Goal: Information Seeking & Learning: Check status

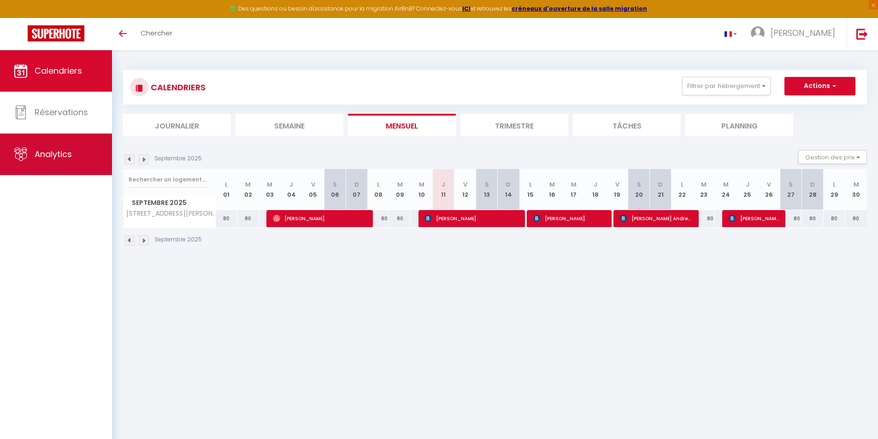
click at [75, 150] on link "Analytics" at bounding box center [56, 154] width 112 height 41
select select "2025"
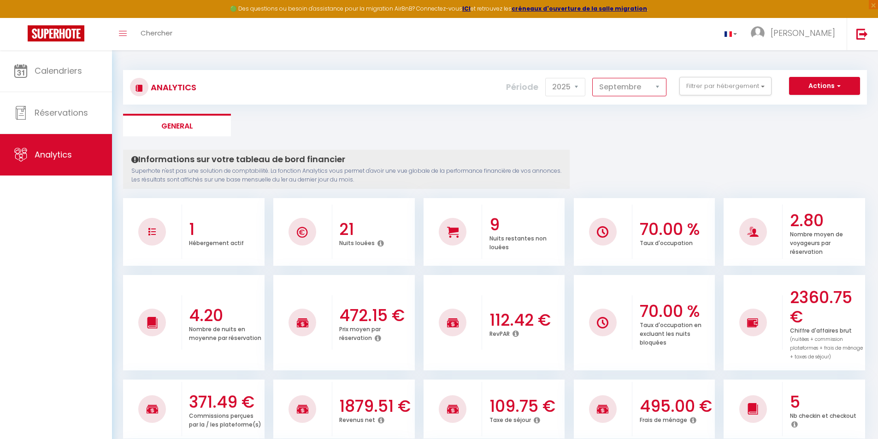
click at [654, 87] on select "[PERSON_NAME] Mars [PERSON_NAME] Juin Juillet Août Septembre Octobre Novembre D…" at bounding box center [629, 87] width 74 height 18
click at [593, 78] on select "[PERSON_NAME] Mars [PERSON_NAME] Juin Juillet Août Septembre Octobre Novembre D…" at bounding box center [629, 87] width 74 height 18
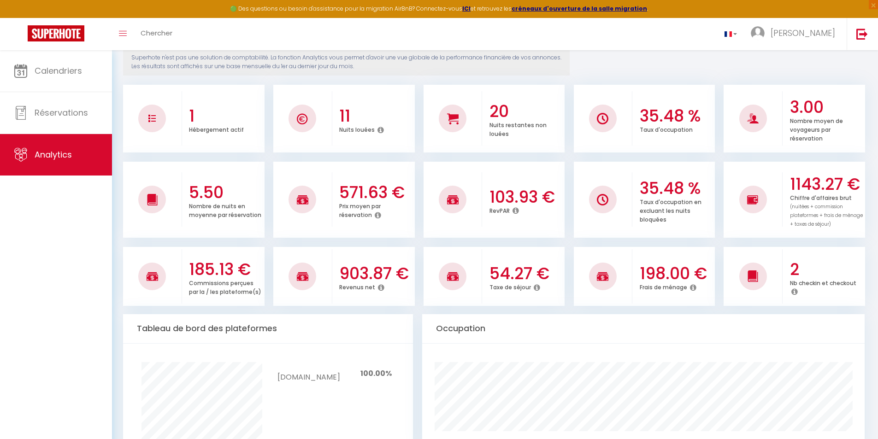
scroll to position [101, 0]
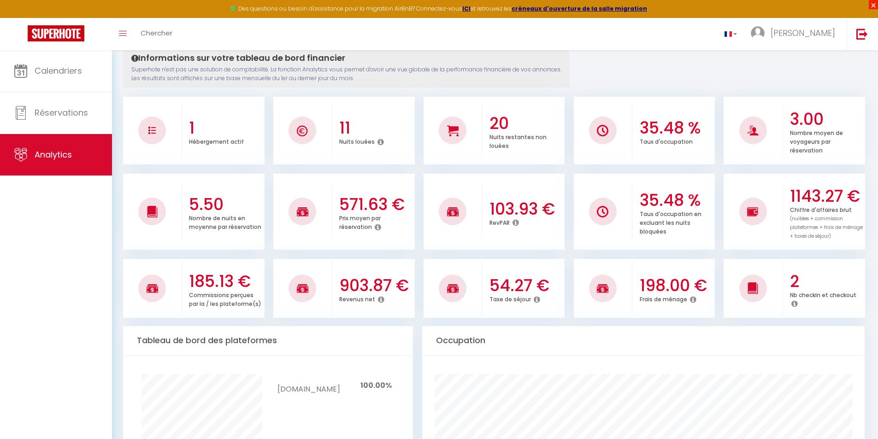
click at [878, 2] on html "🟢 Des questions ou besoin d'assistance pour la migration AirBnB? Connectez-vous…" at bounding box center [439, 118] width 878 height 439
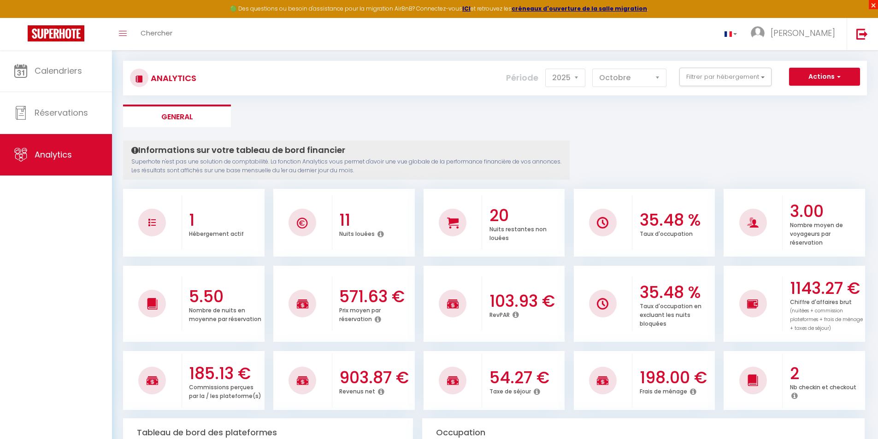
scroll to position [0, 0]
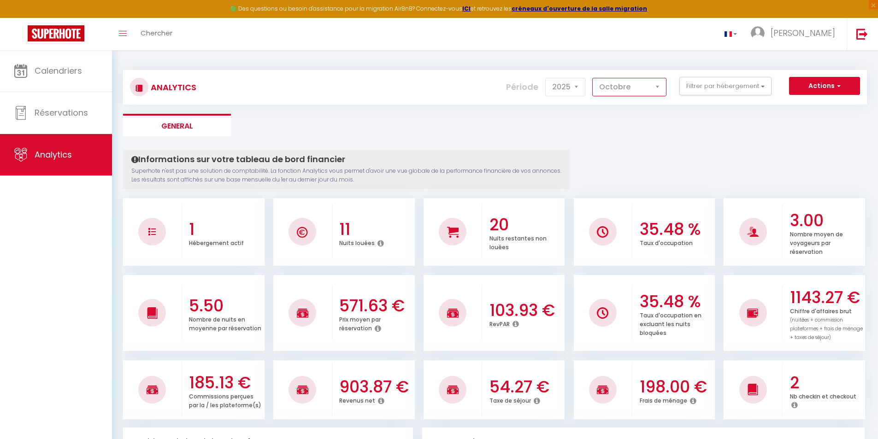
click at [614, 91] on select "[PERSON_NAME] Mars [PERSON_NAME] Juin Juillet Août Septembre Octobre Novembre D…" at bounding box center [629, 87] width 74 height 18
click at [593, 78] on select "[PERSON_NAME] Mars [PERSON_NAME] Juin Juillet Août Septembre Octobre Novembre D…" at bounding box center [629, 87] width 74 height 18
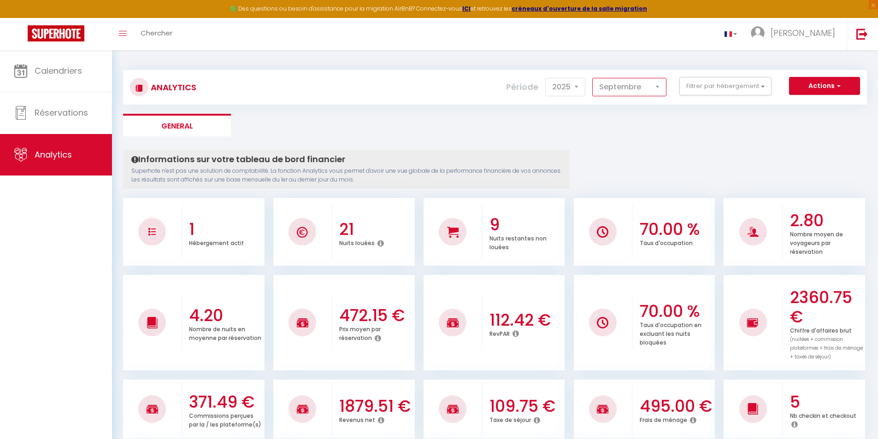
click at [656, 86] on select "[PERSON_NAME] Mars [PERSON_NAME] Juin Juillet Août Septembre Octobre Novembre D…" at bounding box center [629, 87] width 74 height 18
click at [593, 78] on select "[PERSON_NAME] Mars [PERSON_NAME] Juin Juillet Août Septembre Octobre Novembre D…" at bounding box center [629, 87] width 74 height 18
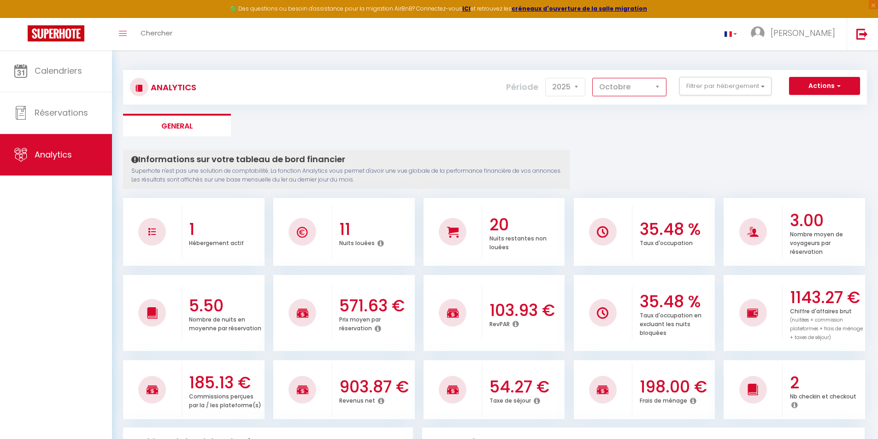
click at [625, 82] on select "[PERSON_NAME] Mars [PERSON_NAME] Juin Juillet Août Septembre Octobre Novembre D…" at bounding box center [629, 87] width 74 height 18
select select "8"
click at [593, 78] on select "[PERSON_NAME] Mars [PERSON_NAME] Juin Juillet Août Septembre Octobre Novembre D…" at bounding box center [629, 87] width 74 height 18
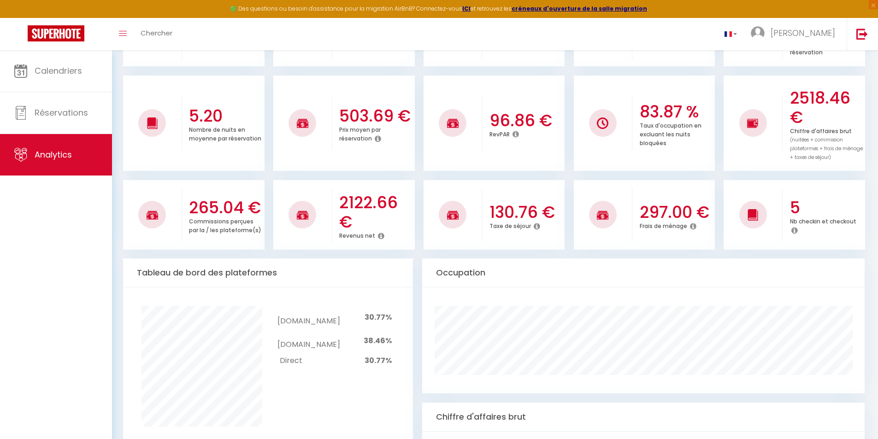
scroll to position [175, 0]
